Goal: Task Accomplishment & Management: Complete application form

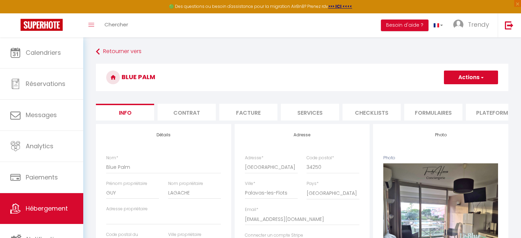
select select "4"
select select "2"
select select "1"
select select "16:00"
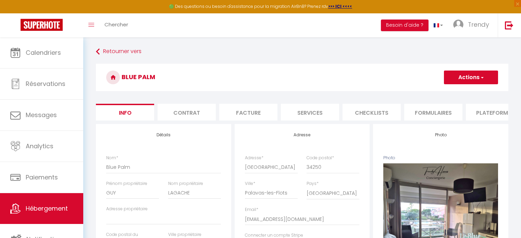
select select "19:00"
select select "10:00"
select select "18:00"
select select "11271"
select select "28"
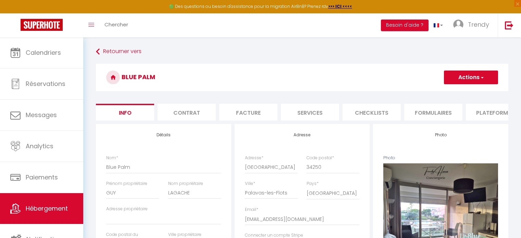
select select "38973"
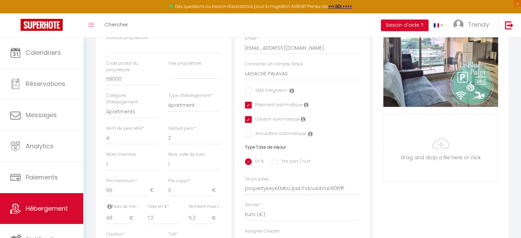
scroll to position [171, 0]
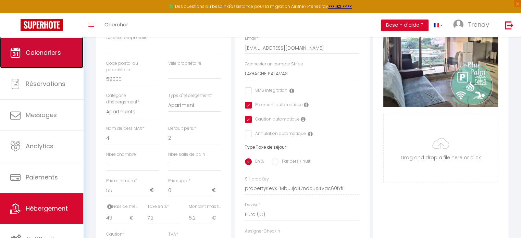
click at [43, 46] on link "Calendriers" at bounding box center [41, 52] width 83 height 31
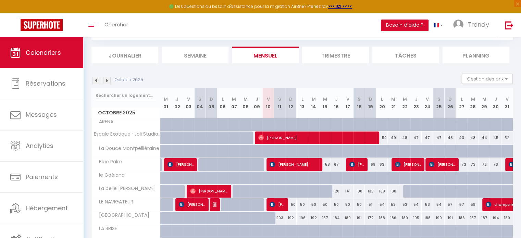
scroll to position [34, 0]
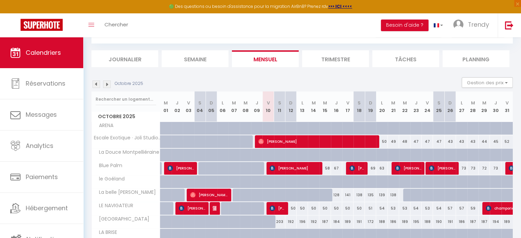
click at [95, 86] on img at bounding box center [97, 85] width 8 height 8
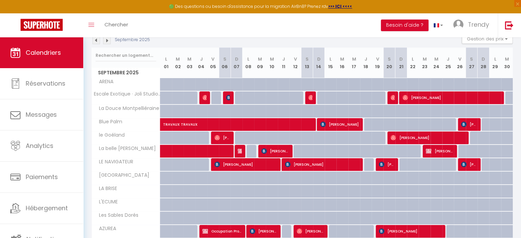
scroll to position [63, 0]
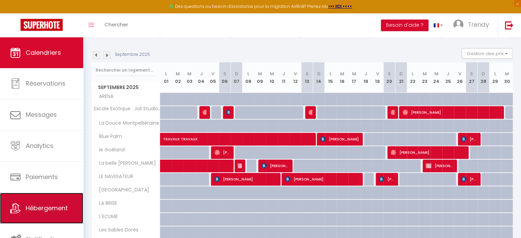
click at [58, 208] on span "Hébergement" at bounding box center [47, 208] width 42 height 9
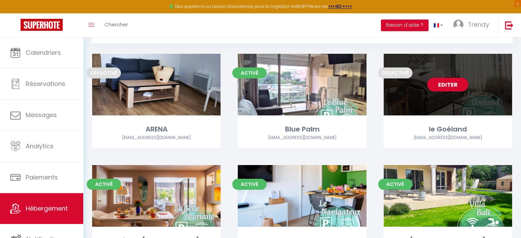
scroll to position [34, 0]
click at [456, 87] on link "Editer" at bounding box center [447, 85] width 41 height 14
select select "3"
select select "2"
select select "1"
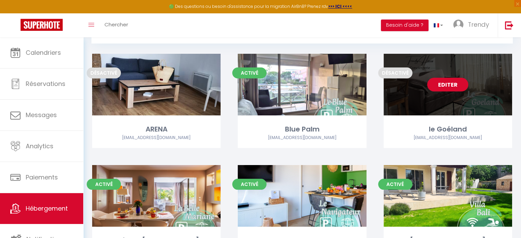
select select "1"
select select "28"
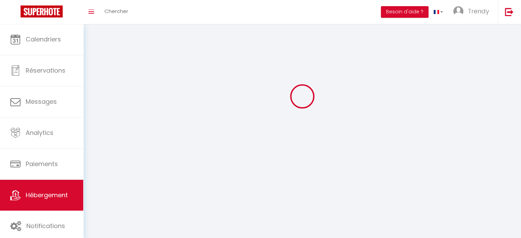
select select
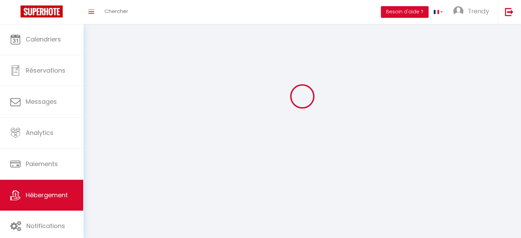
checkbox input "false"
select select
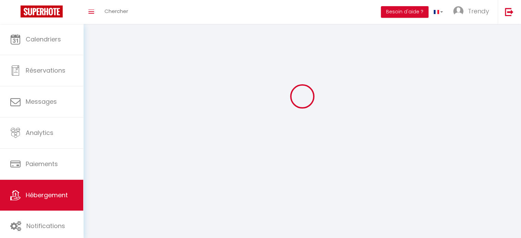
select select
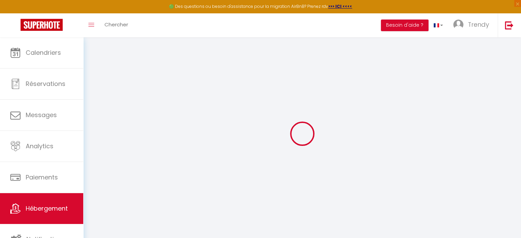
select select
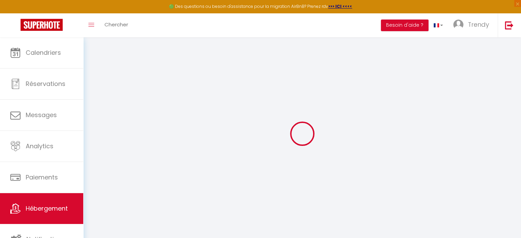
select select
checkbox input "false"
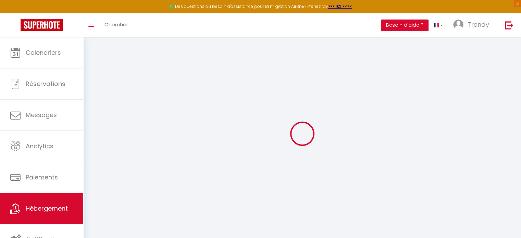
select select
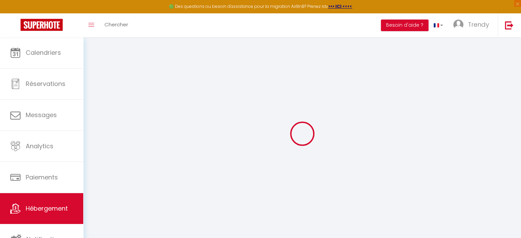
select select
checkbox input "false"
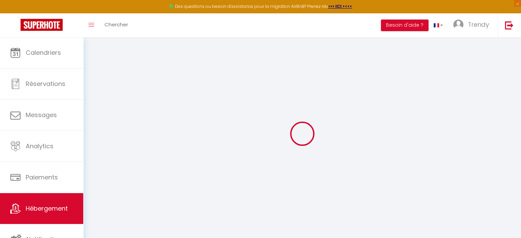
checkbox input "false"
select select
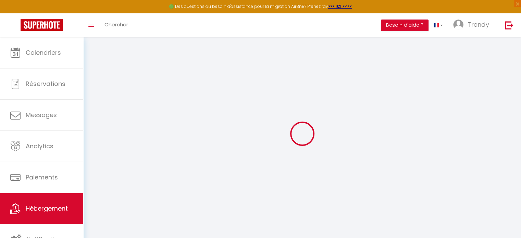
select select
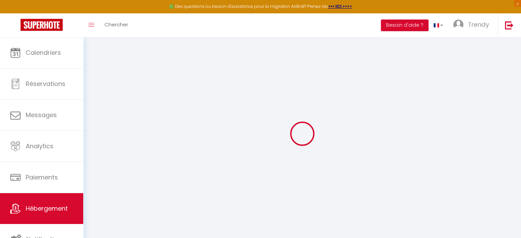
checkbox input "false"
select select
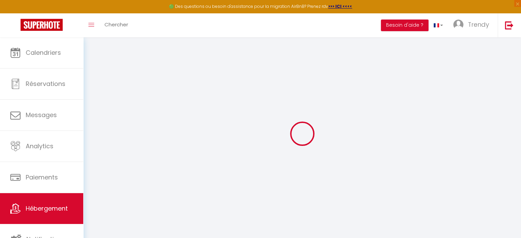
select select
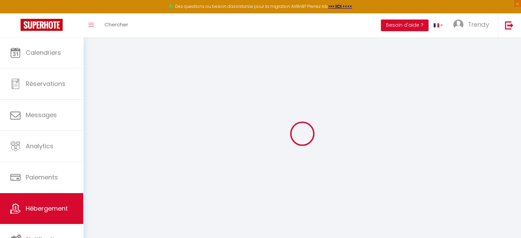
select select
checkbox input "false"
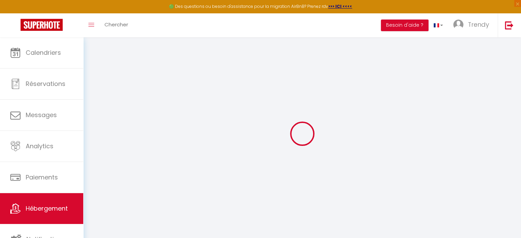
checkbox input "false"
select select
type input "le Goéland"
type input "[PERSON_NAME]"
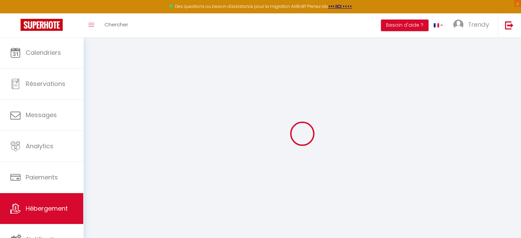
type input "GERGES"
type input "34000"
type input "VENDARGUES"
select select "0"
type input "110"
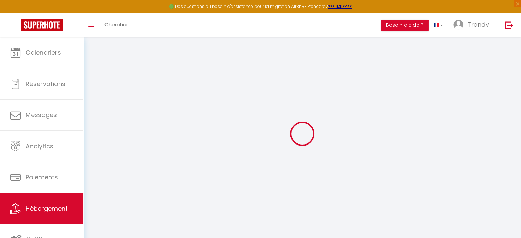
type input "49"
type input "7.2"
type input "6.2"
type input "300"
select select
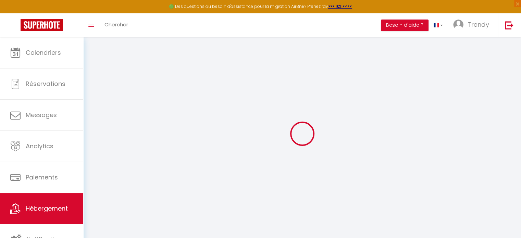
select select
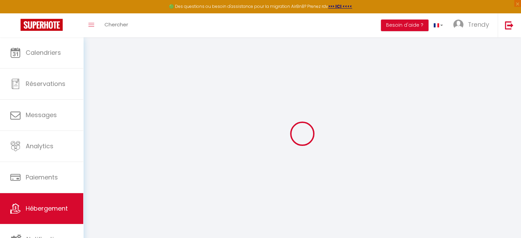
type input "[STREET_ADDRESS]"
type input "34280"
type input "La Grande-Motte"
type input "[EMAIL_ADDRESS][DOMAIN_NAME]"
select select "9261"
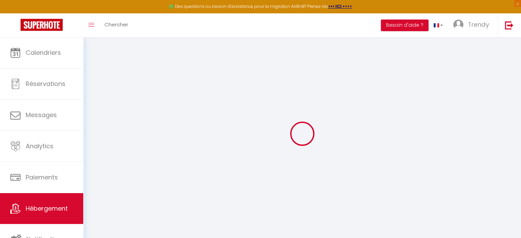
checkbox input "false"
checkbox input "true"
checkbox input "false"
radio input "true"
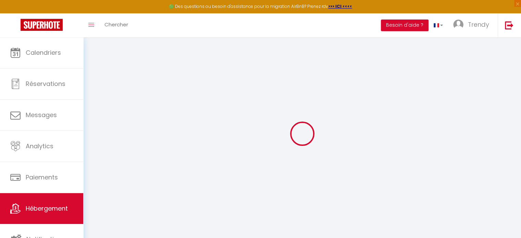
type input "24"
type input "49"
type input "0"
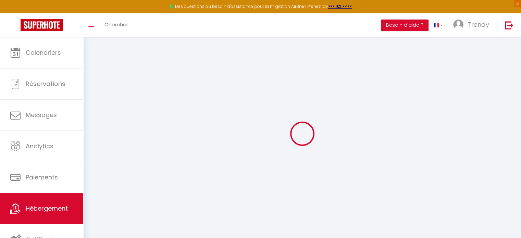
select select "26021"
select select
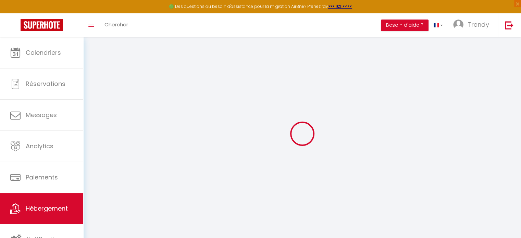
select select
checkbox input "false"
checkbox input "true"
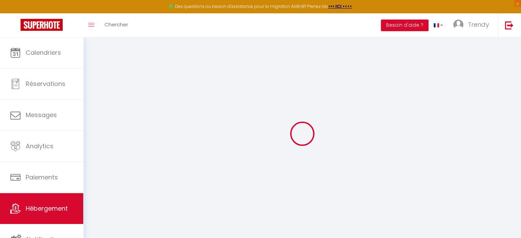
checkbox input "false"
select select
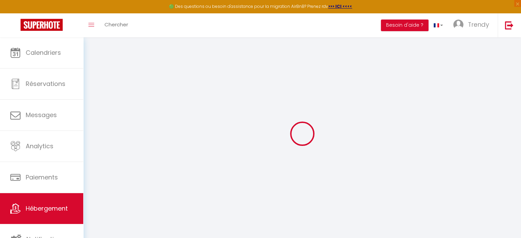
select select
checkbox input "false"
checkbox input "true"
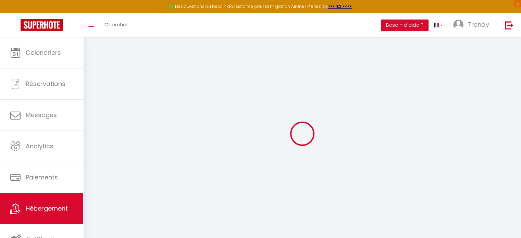
checkbox input "false"
select select
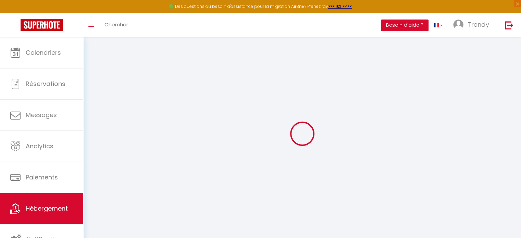
select select
checkbox input "false"
checkbox input "true"
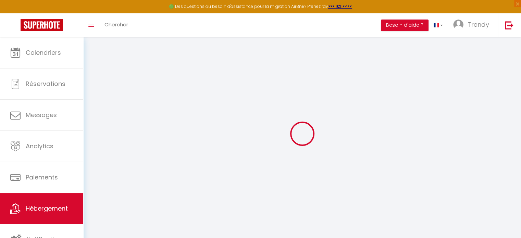
checkbox input "false"
checkbox input "true"
checkbox input "false"
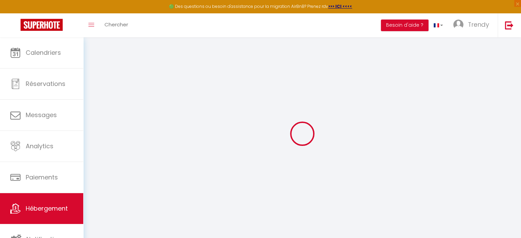
select select "16:00"
select select "19:00"
select select "10:00"
select select "15"
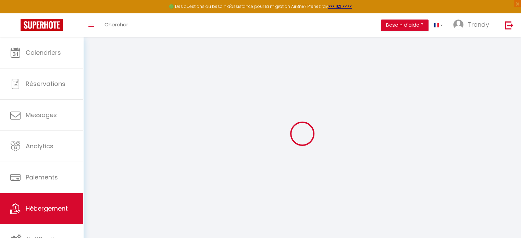
select select "19:00"
checkbox input "false"
checkbox input "true"
checkbox input "false"
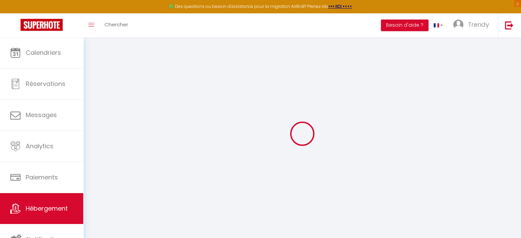
checkbox input "false"
checkbox input "true"
checkbox input "false"
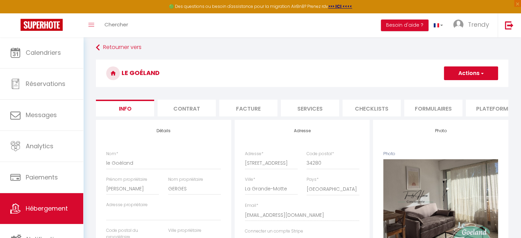
scroll to position [34, 0]
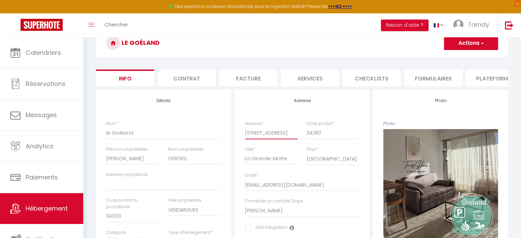
drag, startPoint x: 245, startPoint y: 138, endPoint x: 313, endPoint y: 138, distance: 68.2
click at [313, 138] on div "Adresse * [STREET_ADDRESS]" at bounding box center [303, 134] width 124 height 26
